Goal: Information Seeking & Learning: Learn about a topic

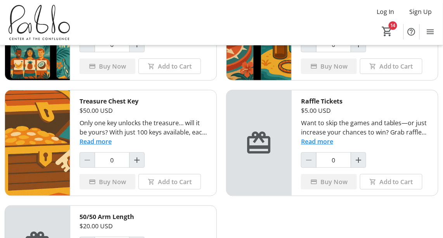
scroll to position [105, 0]
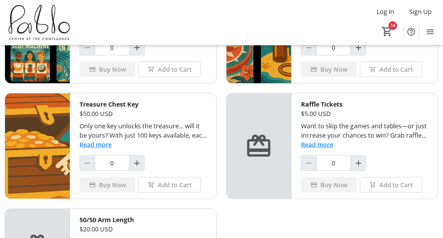
click at [272, 163] on tr-item-placeholder at bounding box center [258, 145] width 65 height 105
click at [287, 225] on div "$5 Game Entry $5.00 USD Step right up and dive into the fun of Caribbean Nights…" at bounding box center [221, 131] width 433 height 306
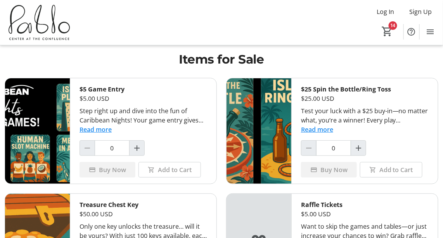
scroll to position [4, 0]
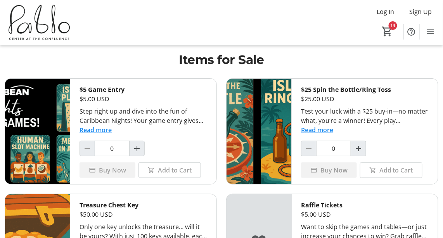
click at [357, 60] on h1 "Items for Sale" at bounding box center [221, 60] width 433 height 18
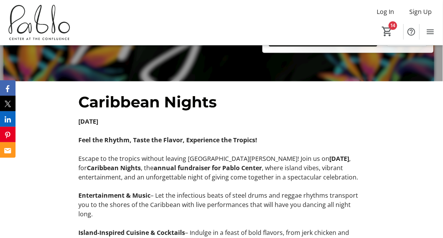
scroll to position [193, 0]
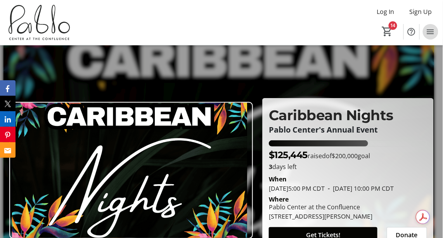
click at [430, 32] on mat-icon "Menu" at bounding box center [430, 31] width 9 height 9
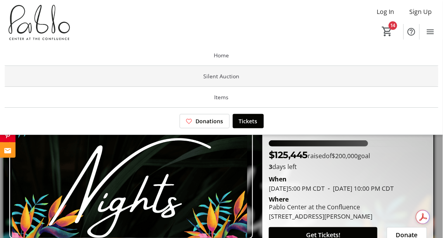
click at [228, 75] on span "Silent Auction" at bounding box center [221, 76] width 36 height 8
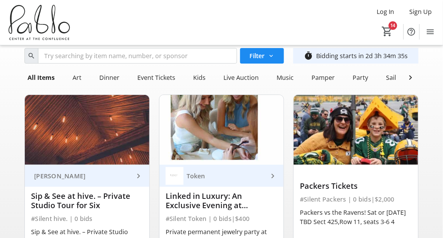
scroll to position [2, 0]
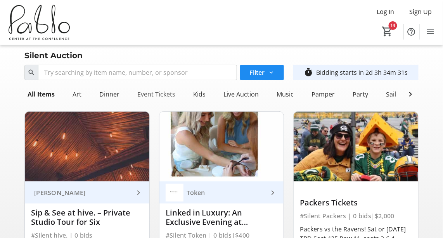
click at [166, 92] on div "Event Tickets" at bounding box center [156, 94] width 44 height 16
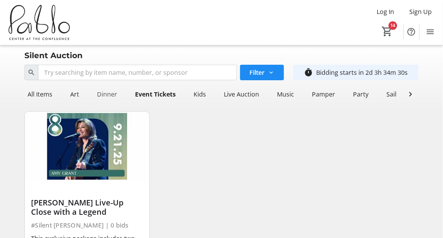
click at [105, 91] on div "Dinner" at bounding box center [107, 94] width 26 height 16
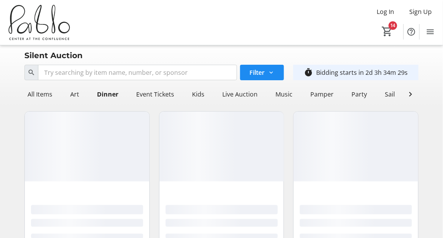
scroll to position [0, 0]
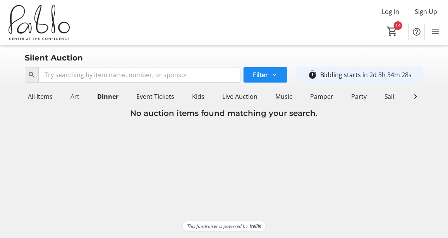
click at [76, 96] on div "Art" at bounding box center [74, 97] width 15 height 16
click at [42, 95] on div "All Items" at bounding box center [40, 97] width 31 height 16
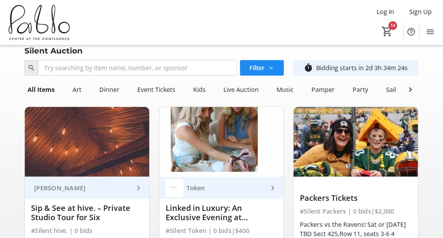
scroll to position [11, 0]
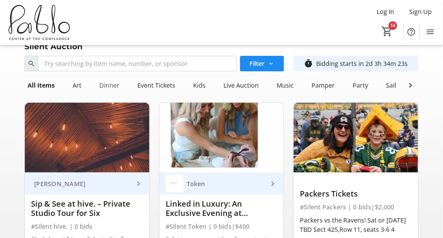
click at [111, 87] on div "Dinner" at bounding box center [109, 86] width 26 height 16
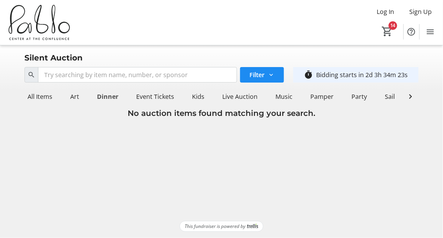
scroll to position [0, 0]
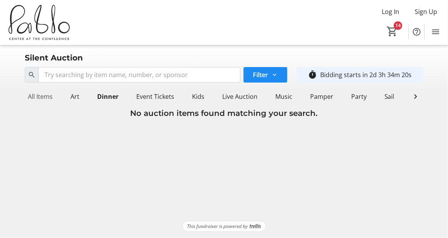
click at [44, 93] on div "All Items" at bounding box center [40, 97] width 31 height 16
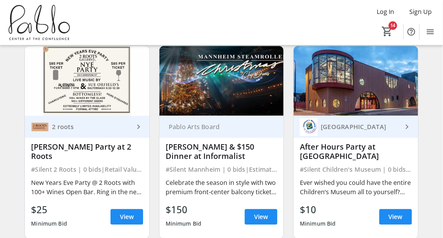
scroll to position [1096, 0]
click at [236, 33] on div "Log In Sign Up Home Silent Auction Items Donations Tickets 14" at bounding box center [221, 22] width 443 height 45
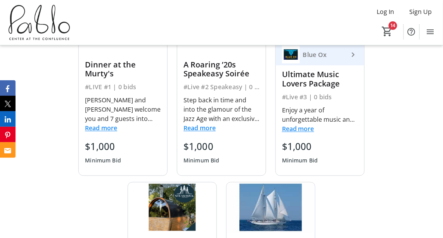
scroll to position [314, 0]
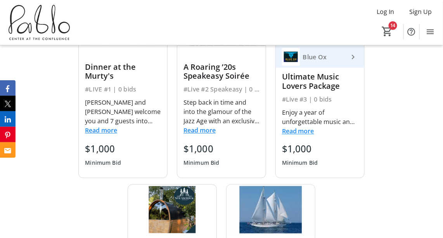
click at [111, 129] on button "Read more" at bounding box center [101, 130] width 32 height 9
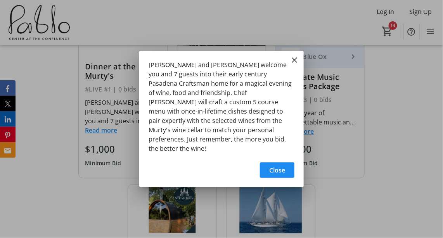
scroll to position [0, 0]
click at [278, 165] on span "Close" at bounding box center [277, 169] width 16 height 9
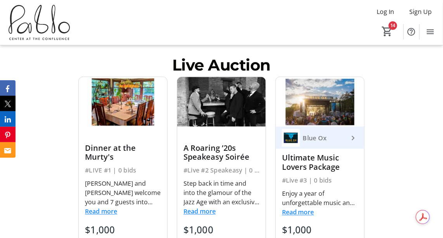
scroll to position [234, 0]
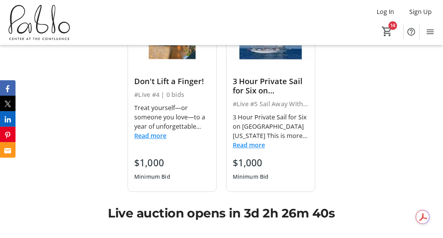
scroll to position [490, 0]
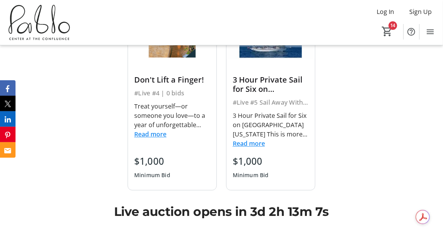
click at [378, 83] on div "Live Auction Dinner at the Murty's #LIVE #1 | 0 bids [PERSON_NAME] and [PERSON_…" at bounding box center [221, 8] width 443 height 443
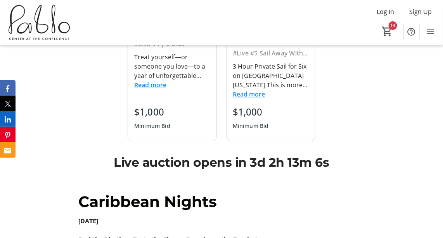
scroll to position [540, 0]
